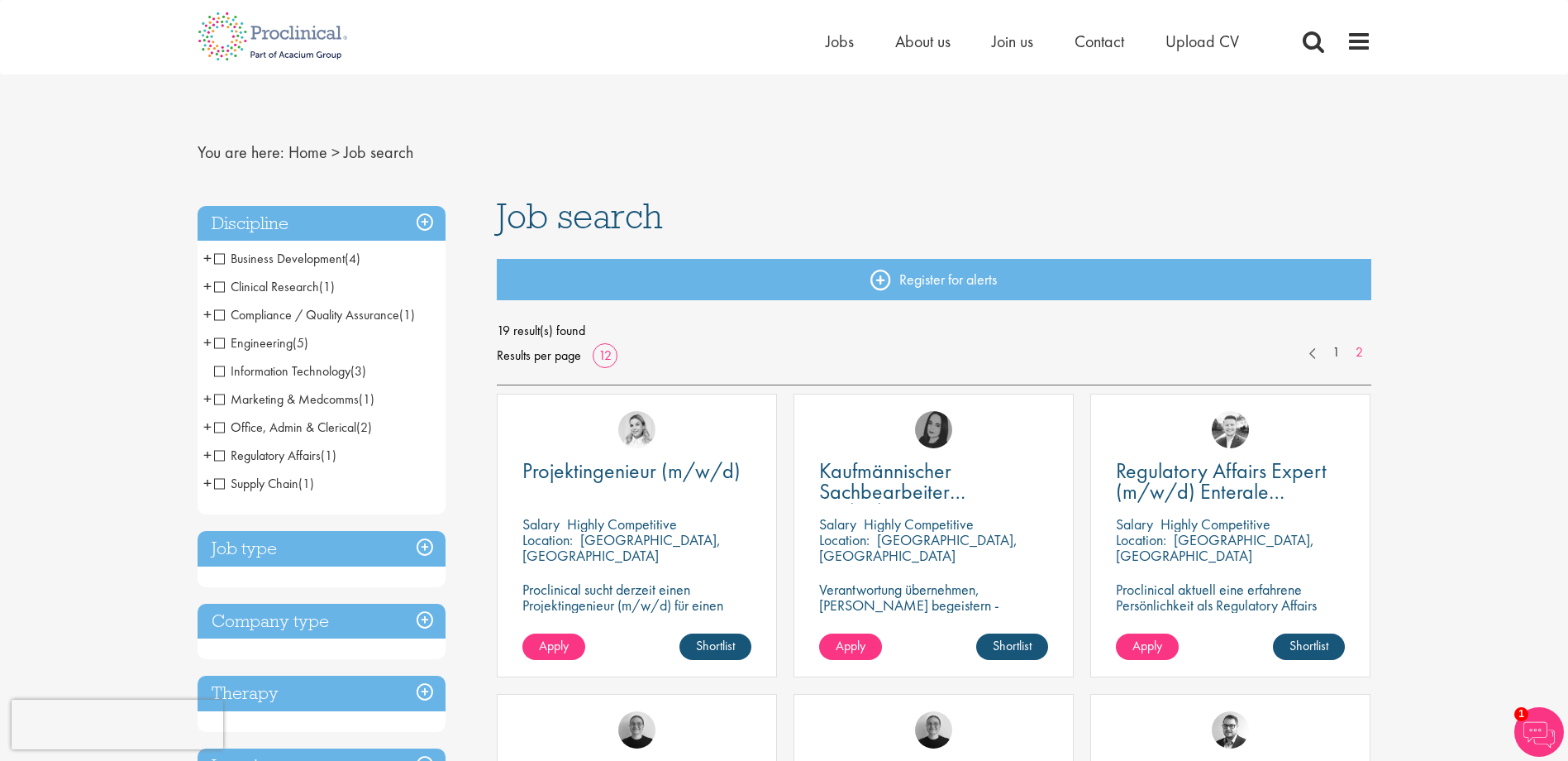
click at [334, 425] on span "Office, Admin & Clerical" at bounding box center [285, 427] width 142 height 18
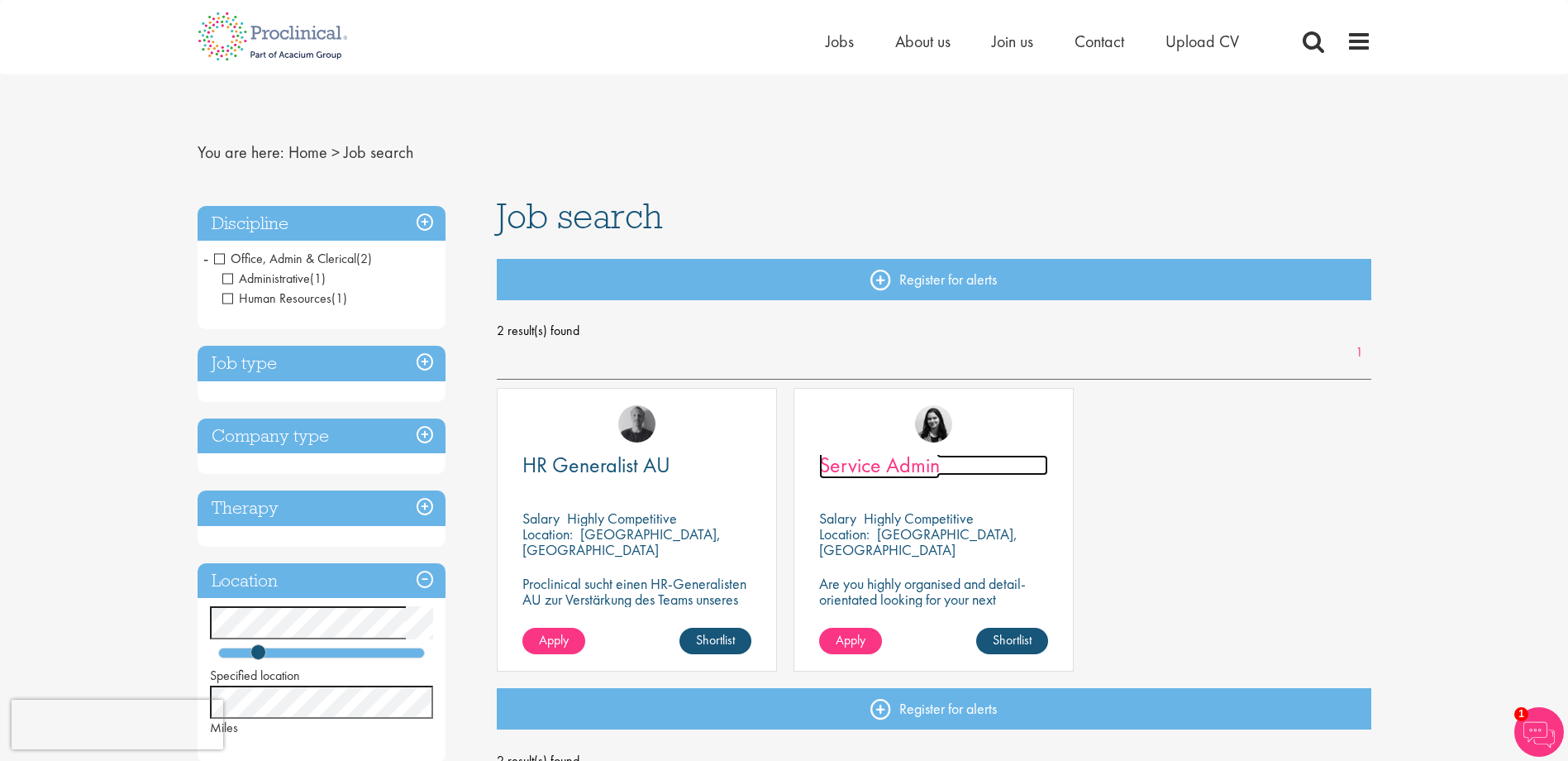
click at [931, 468] on span "Service Admin" at bounding box center [879, 464] width 121 height 28
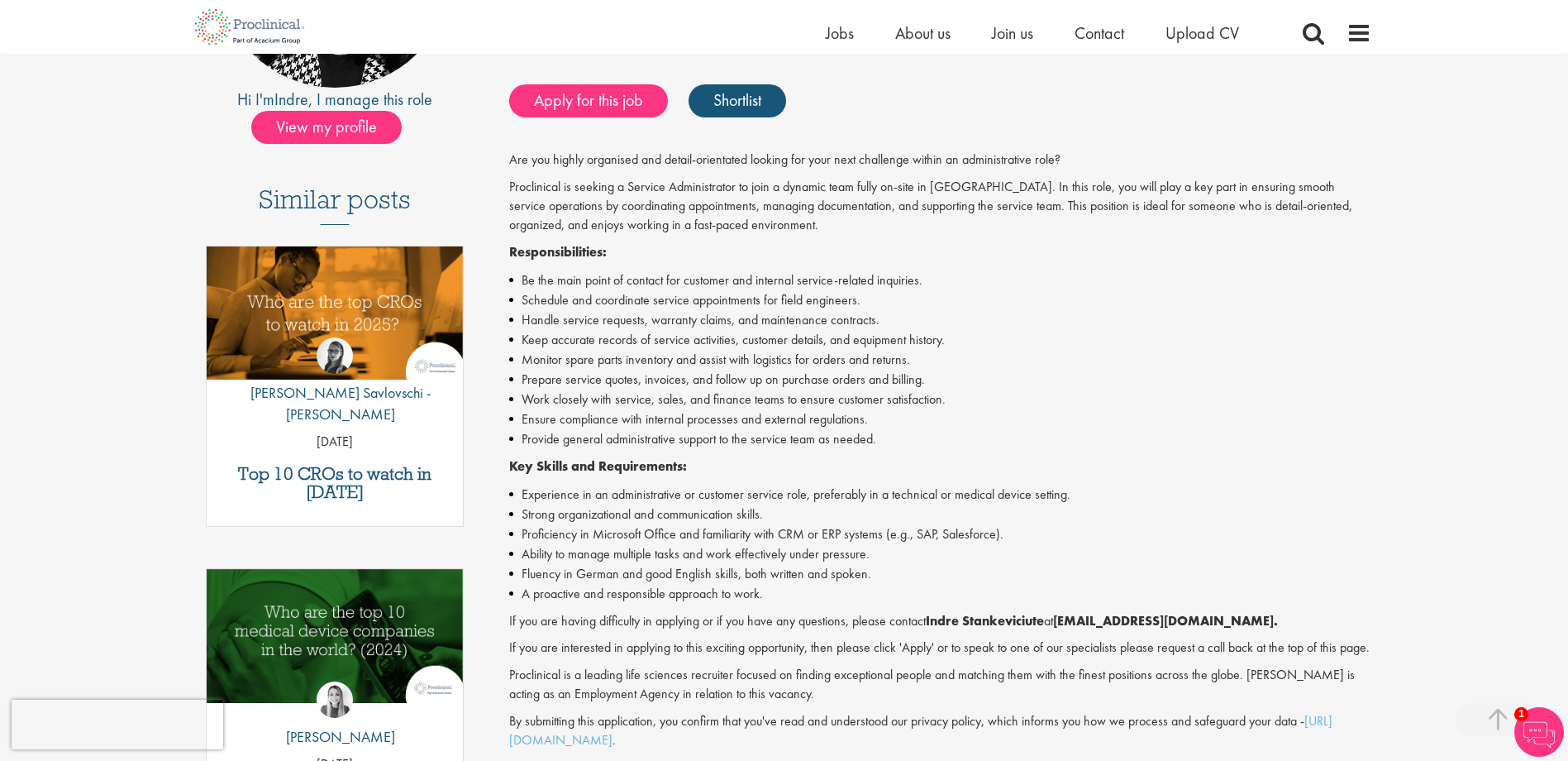
scroll to position [579, 0]
